Goal: Task Accomplishment & Management: Use online tool/utility

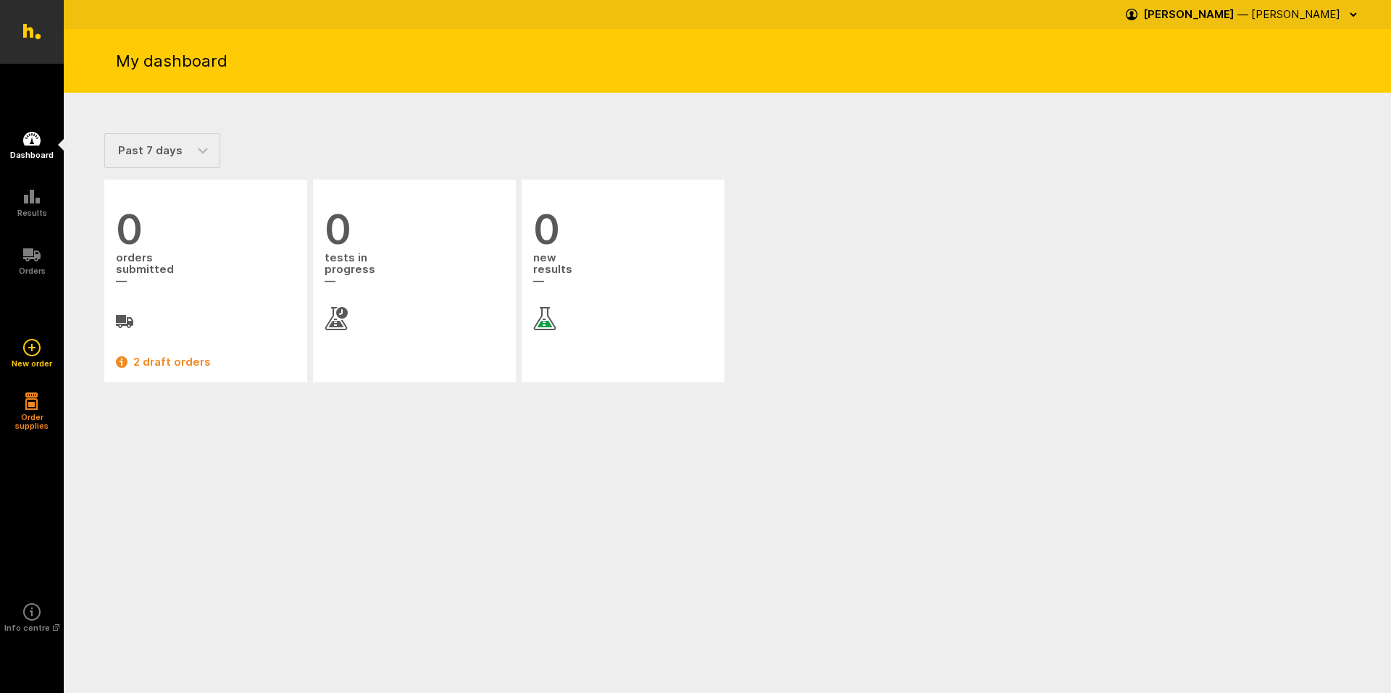
click at [850, 233] on ul "0 orders submitted 2 draft orders 0 tests in progress 0 new results" at bounding box center [727, 281] width 1252 height 209
click at [29, 204] on icon at bounding box center [31, 196] width 17 height 17
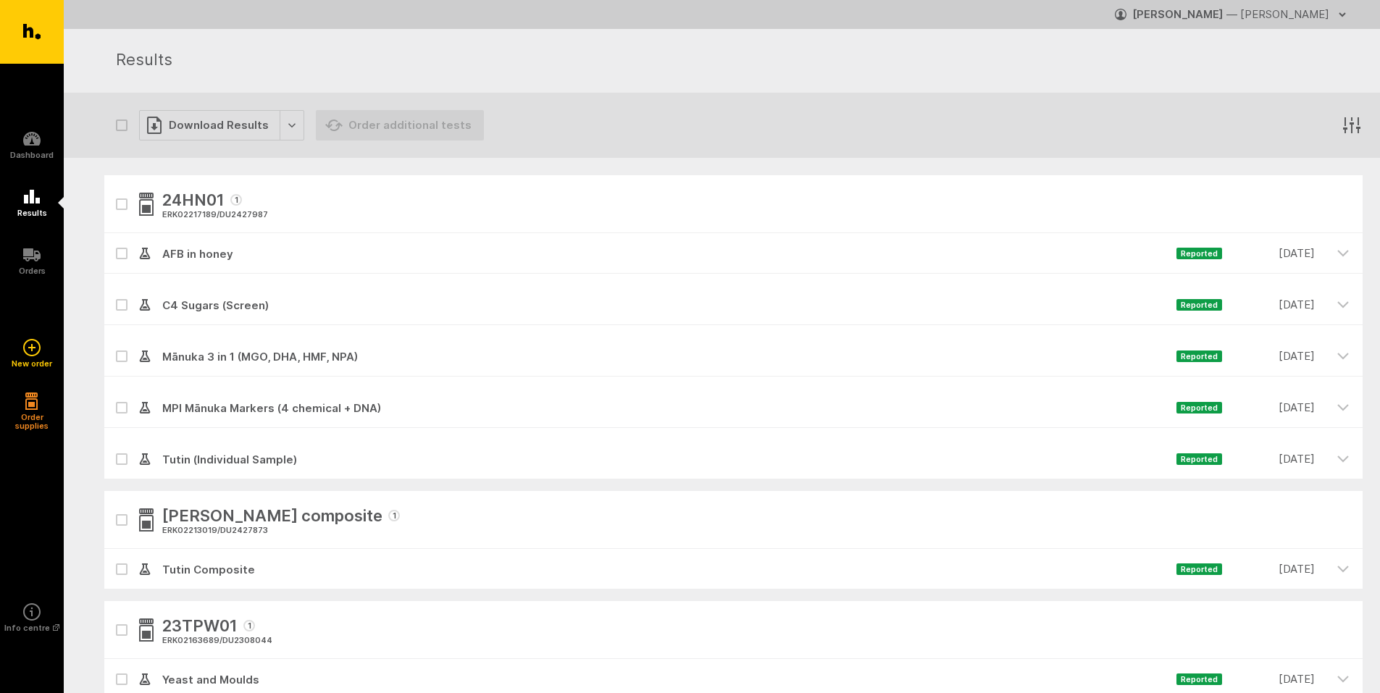
click at [122, 205] on icon "button" at bounding box center [121, 204] width 7 height 4
checkbox input "true"
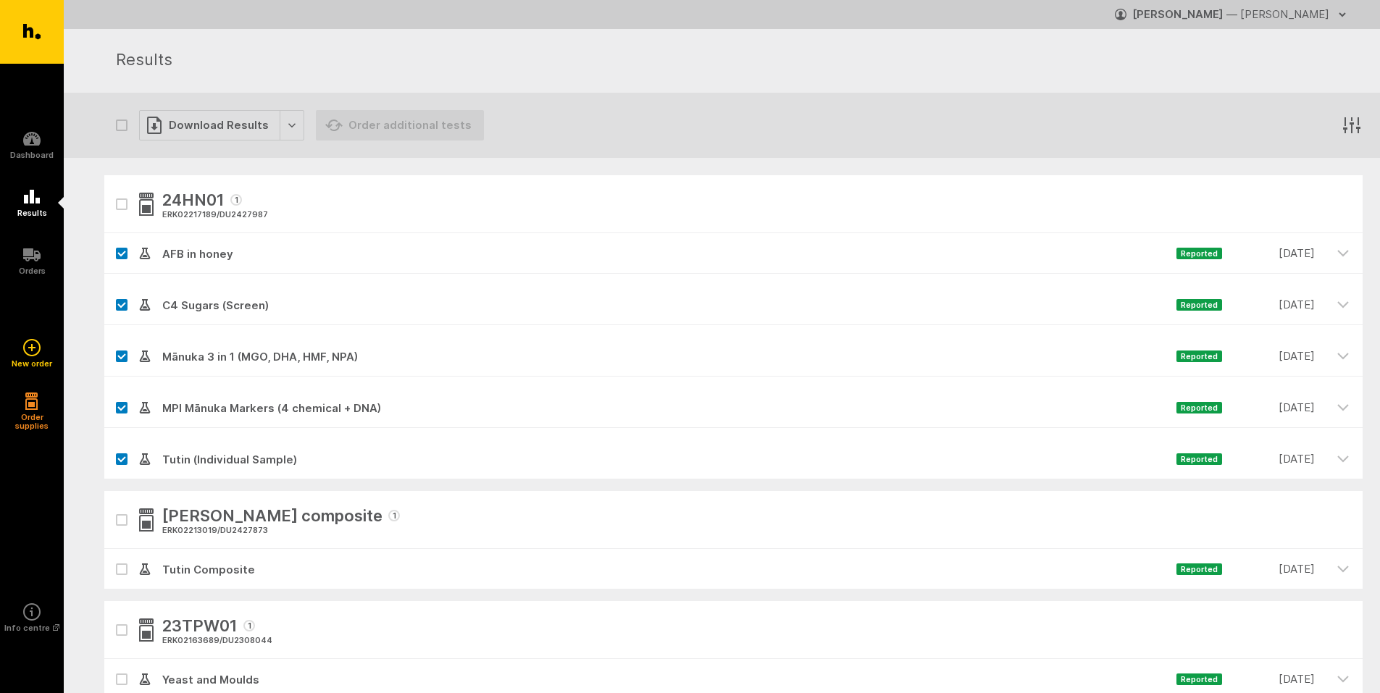
checkbox input "true"
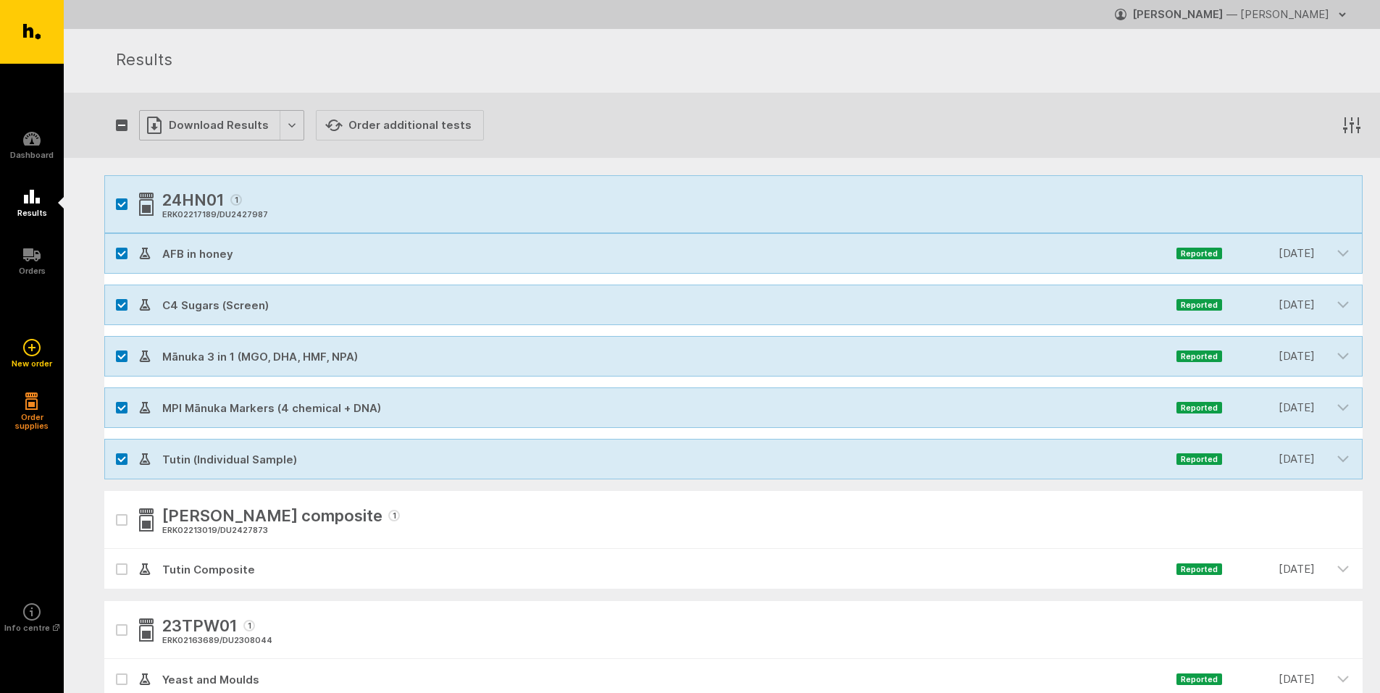
click at [288, 120] on div "Download Results" at bounding box center [221, 125] width 165 height 30
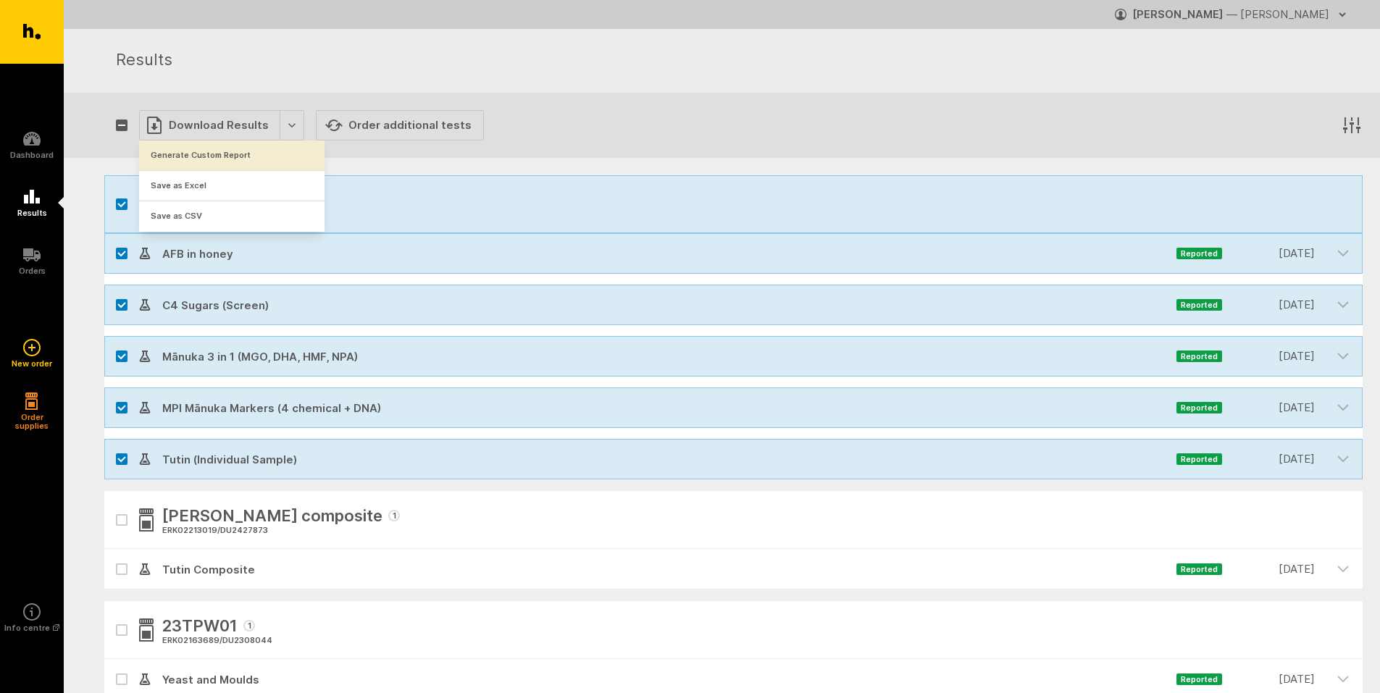
click at [249, 155] on button "Generate Custom Report" at bounding box center [232, 156] width 186 height 30
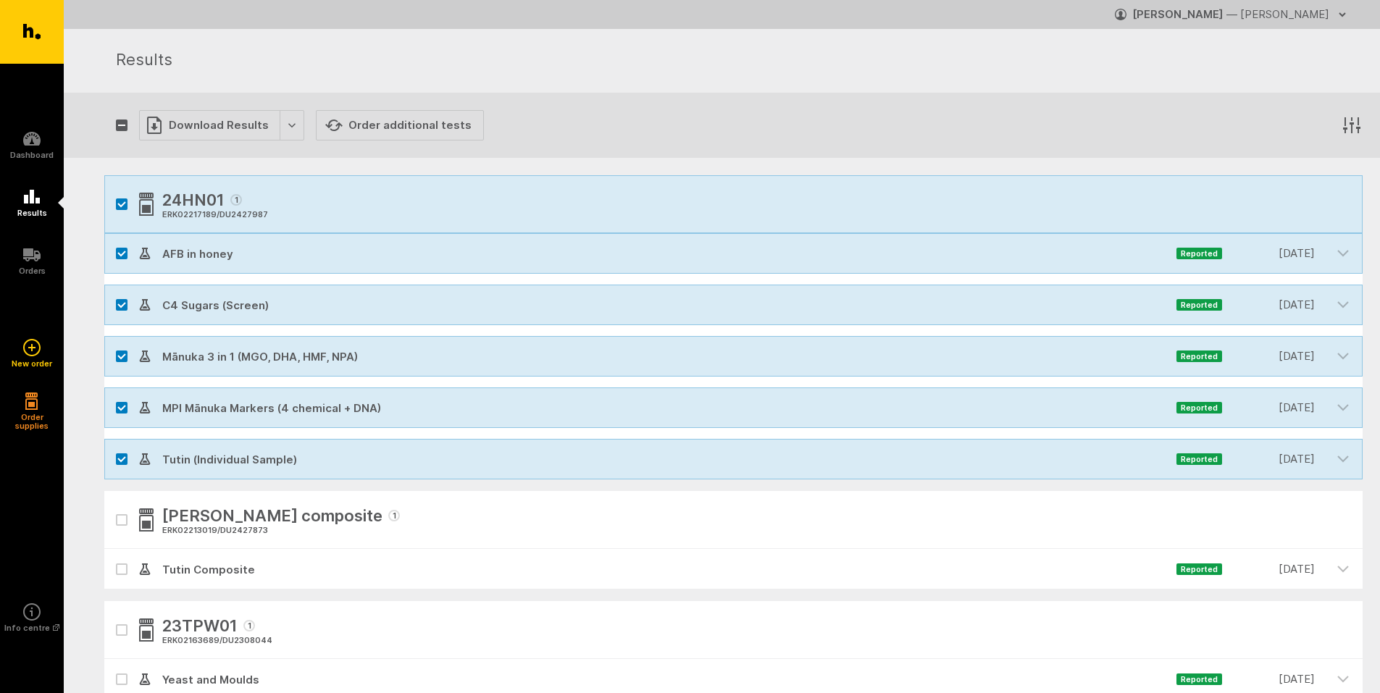
drag, startPoint x: 1344, startPoint y: 14, endPoint x: 1338, endPoint y: 20, distance: 8.2
click at [1343, 14] on icon "button" at bounding box center [1343, 15] width 12 height 12
click at [1244, 73] on link "Logout" at bounding box center [1281, 75] width 139 height 32
